Goal: Transaction & Acquisition: Register for event/course

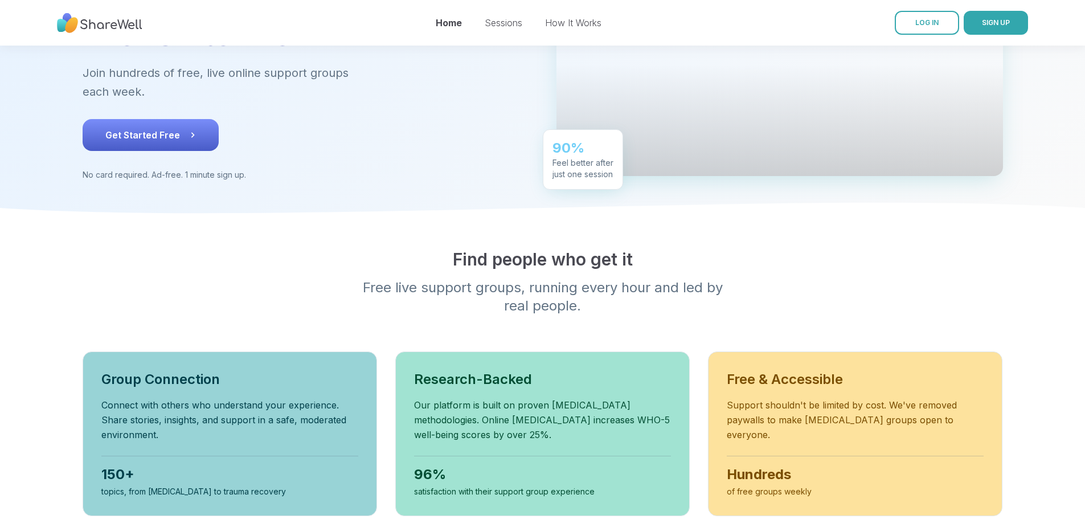
click at [83, 145] on button "Get Started Free" at bounding box center [151, 135] width 136 height 32
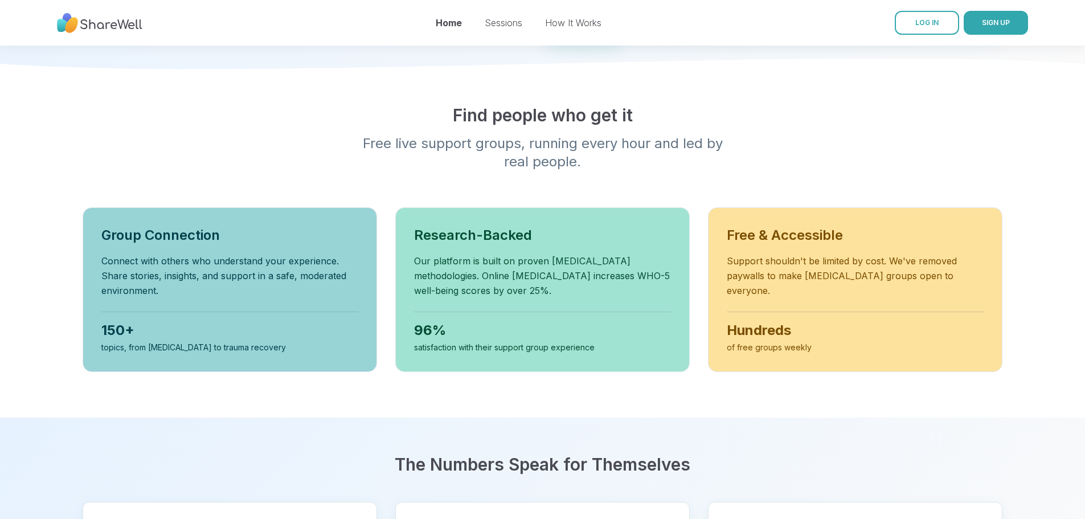
scroll to position [228, 0]
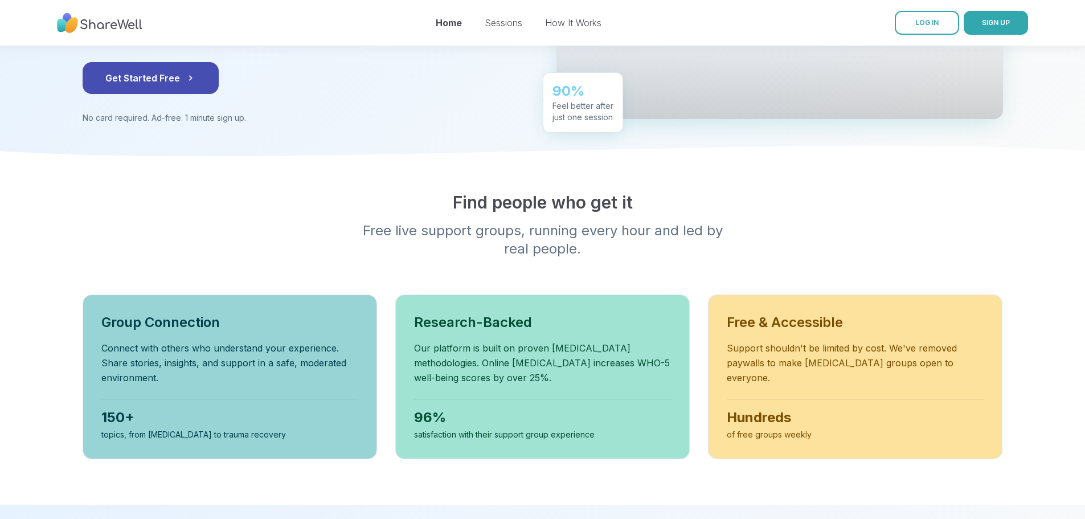
click at [491, 30] on div "Home Sessions How It Works" at bounding box center [519, 23] width 166 height 32
click at [492, 27] on link "Sessions" at bounding box center [504, 22] width 38 height 11
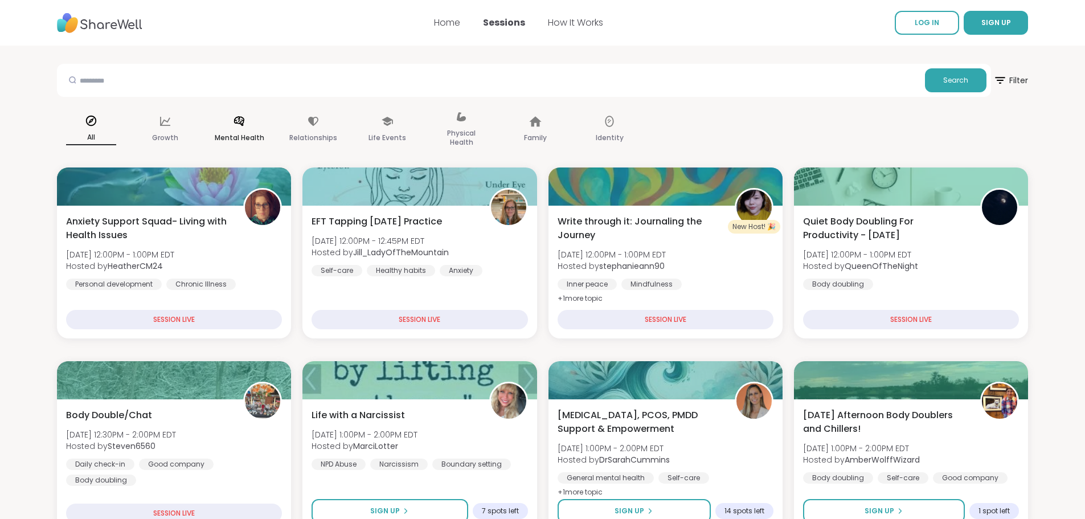
click at [228, 119] on div "Mental Health" at bounding box center [239, 129] width 68 height 57
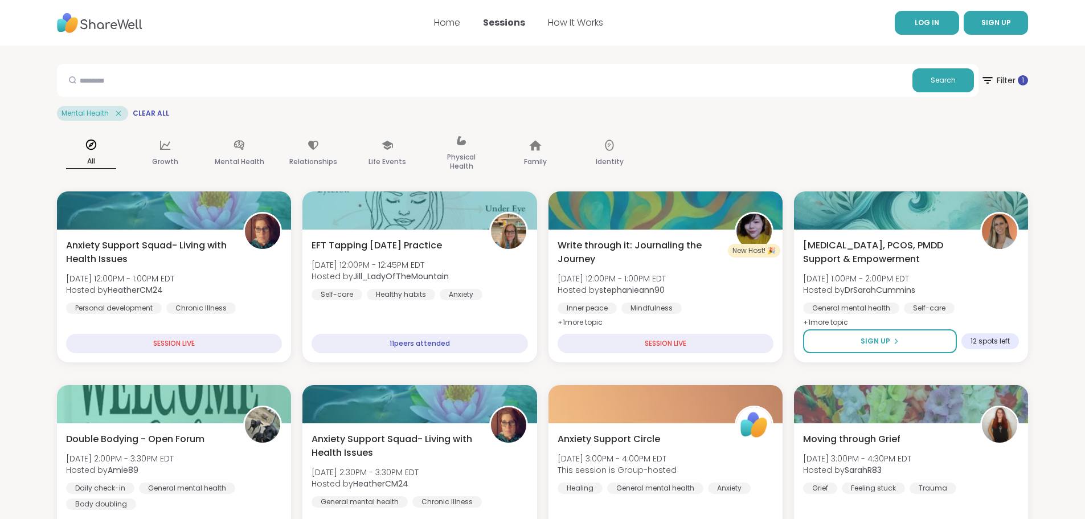
click at [939, 30] on link "LOG IN" at bounding box center [927, 23] width 64 height 24
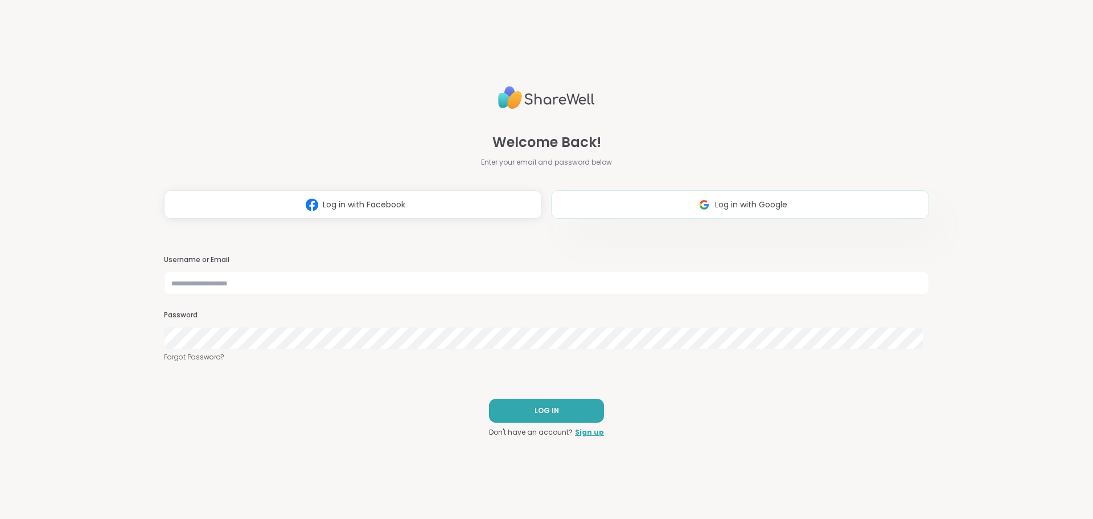
click at [694, 200] on img at bounding box center [705, 204] width 22 height 21
